Goal: Find contact information: Find contact information

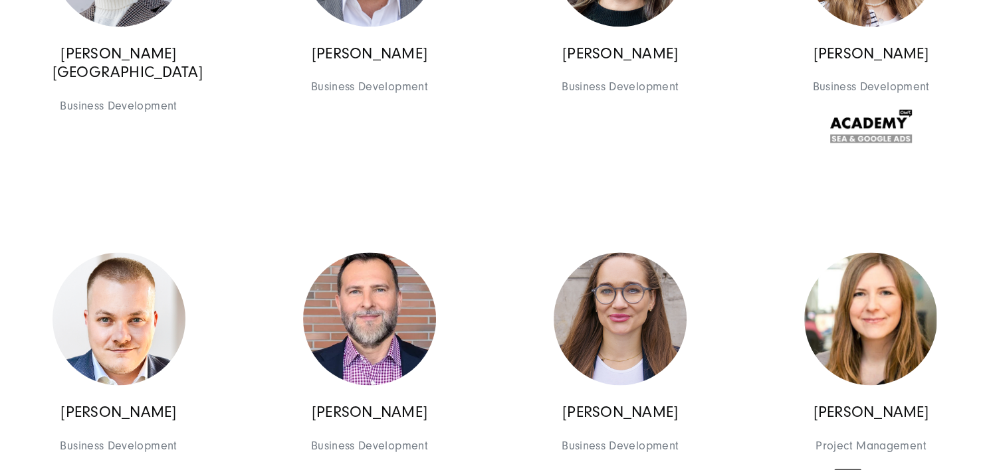
scroll to position [5888, 0]
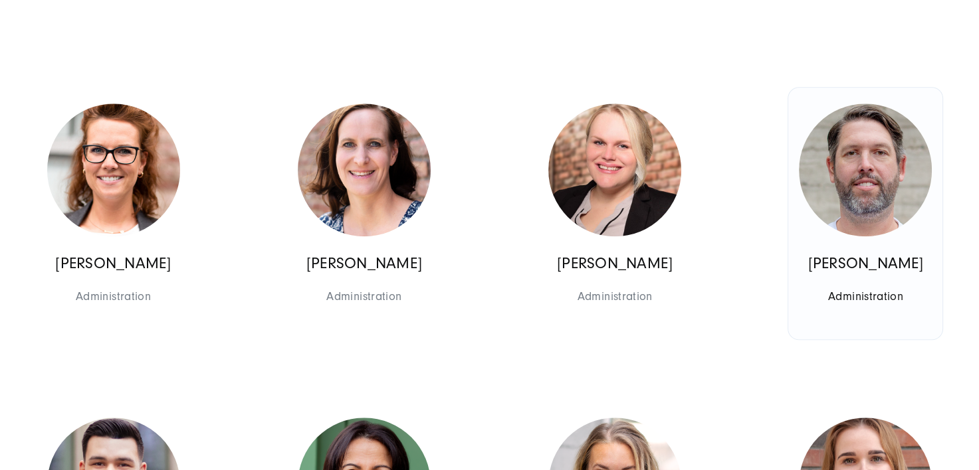
click at [862, 184] on img at bounding box center [865, 170] width 133 height 133
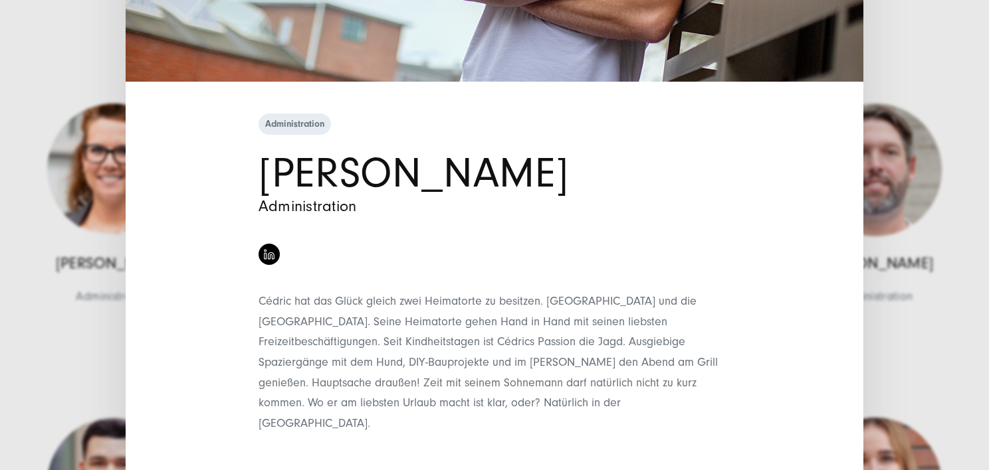
scroll to position [380, 0]
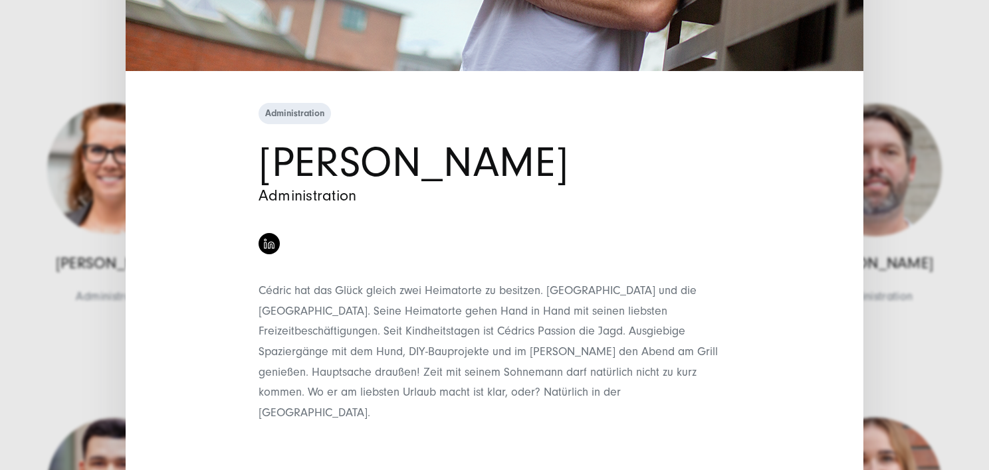
click at [727, 259] on ul at bounding box center [494, 240] width 478 height 43
click at [799, 252] on div "Administration [PERSON_NAME] Administration" at bounding box center [495, 292] width 738 height 384
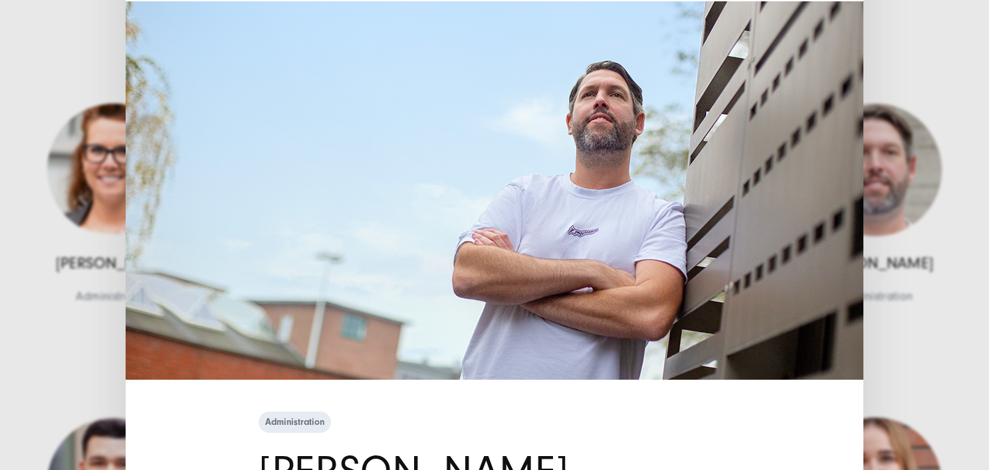
scroll to position [0, 0]
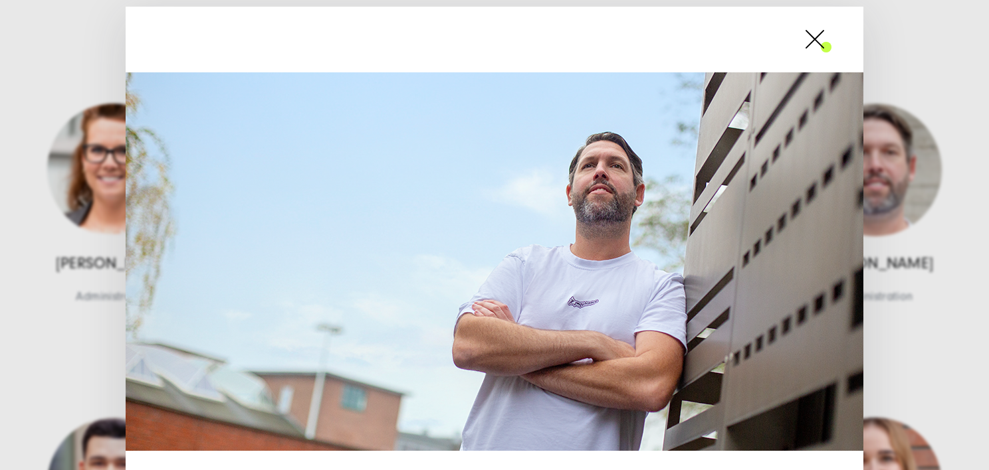
click at [831, 32] on span at bounding box center [831, 39] width 0 height 33
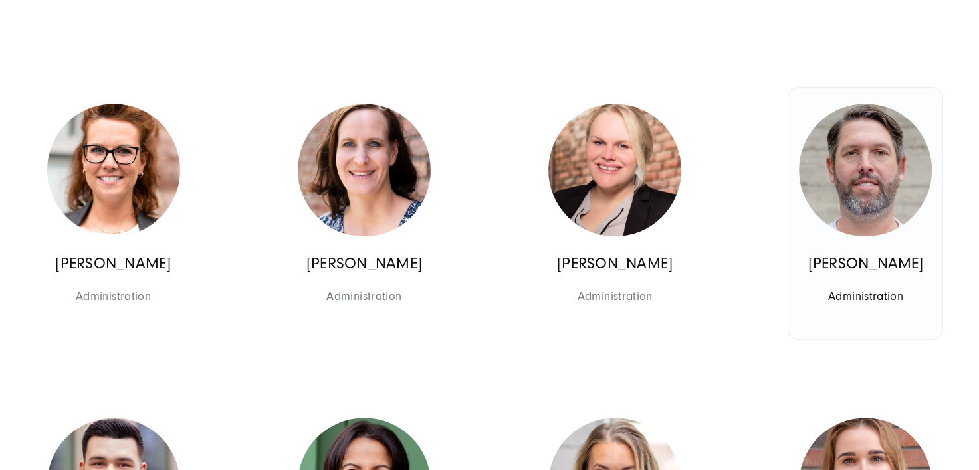
click at [801, 274] on p "[PERSON_NAME]" at bounding box center [865, 264] width 133 height 19
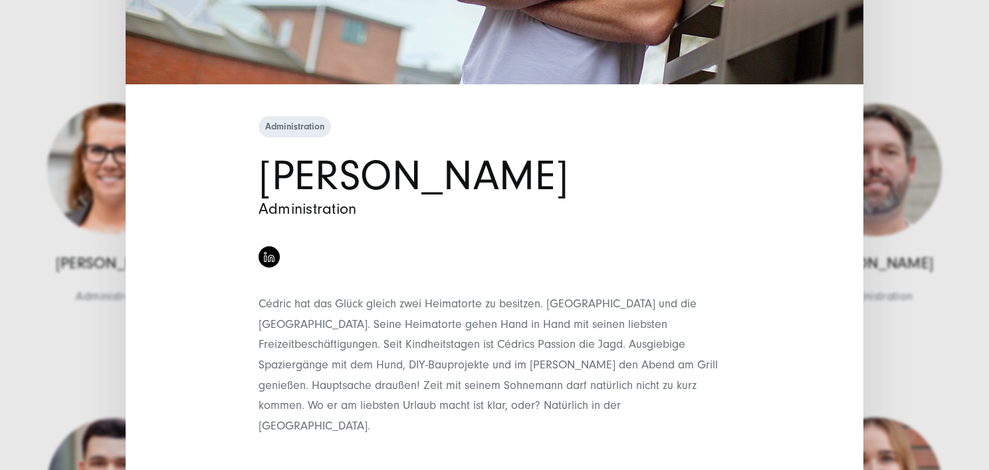
scroll to position [380, 0]
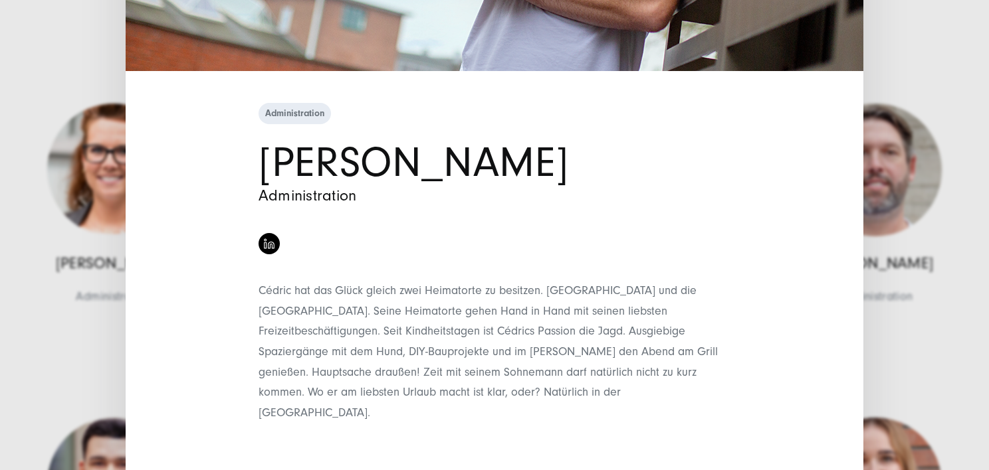
click at [908, 74] on div "Administration [PERSON_NAME] Administration" at bounding box center [494, 235] width 989 height 470
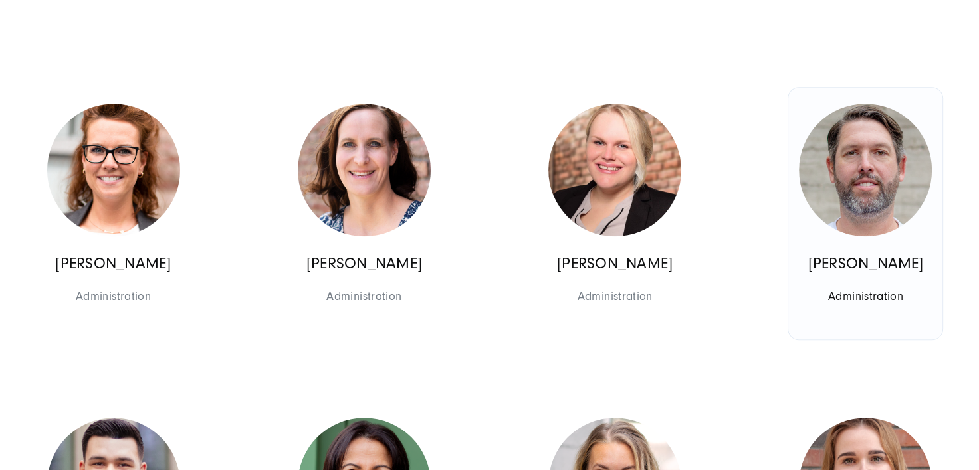
click at [866, 307] on span "Administration" at bounding box center [865, 296] width 133 height 21
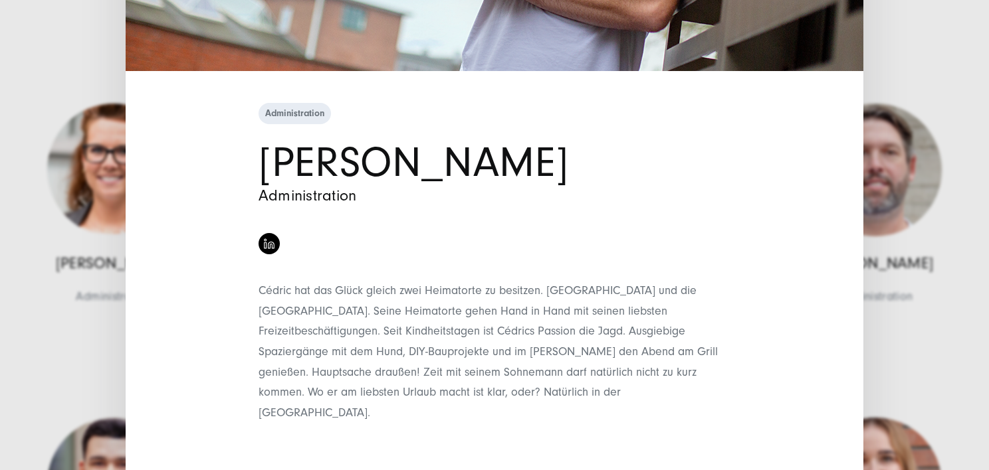
click at [302, 114] on span "Administration" at bounding box center [295, 113] width 72 height 21
click at [264, 239] on img at bounding box center [269, 244] width 11 height 11
click at [917, 68] on div "Administration [PERSON_NAME] Administration" at bounding box center [494, 235] width 989 height 470
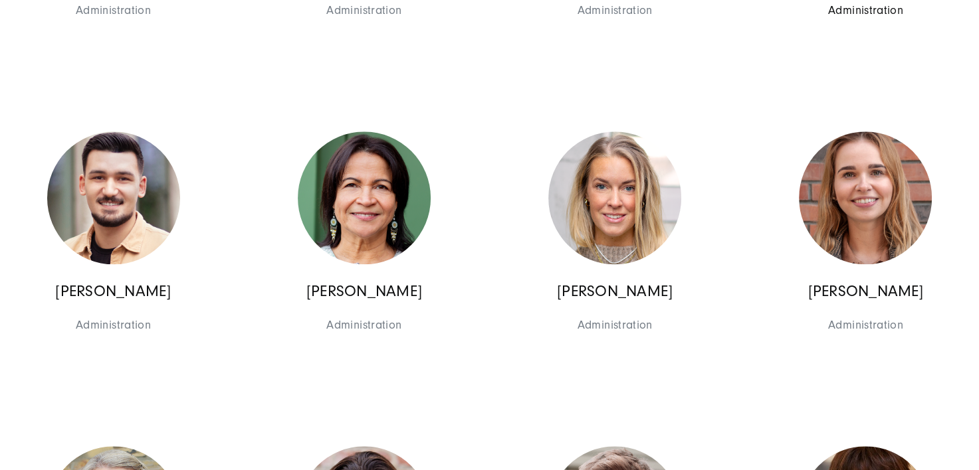
scroll to position [6241, 0]
